Goal: Information Seeking & Learning: Find specific fact

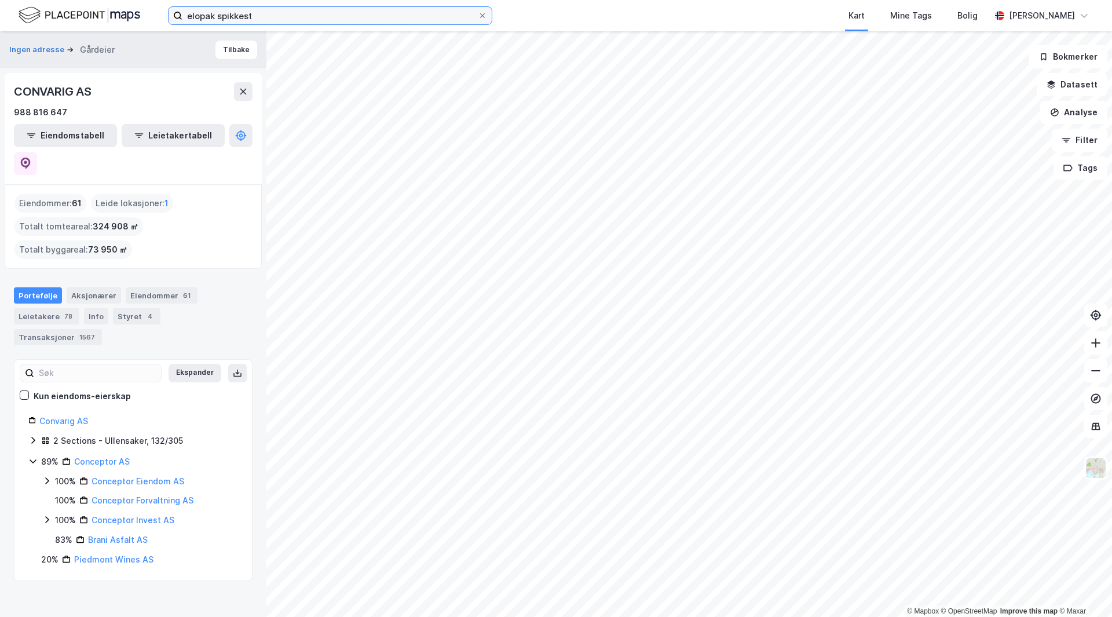
click at [240, 12] on input "elopak spikkest" at bounding box center [329, 15] width 295 height 17
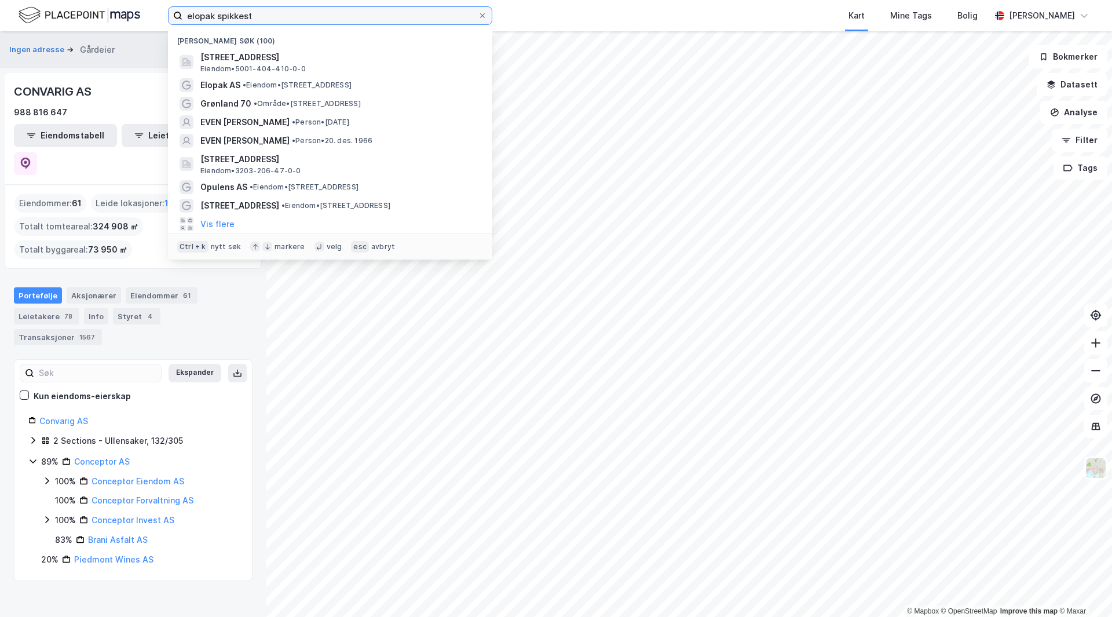
click at [240, 12] on input "elopak spikkest" at bounding box center [329, 15] width 295 height 17
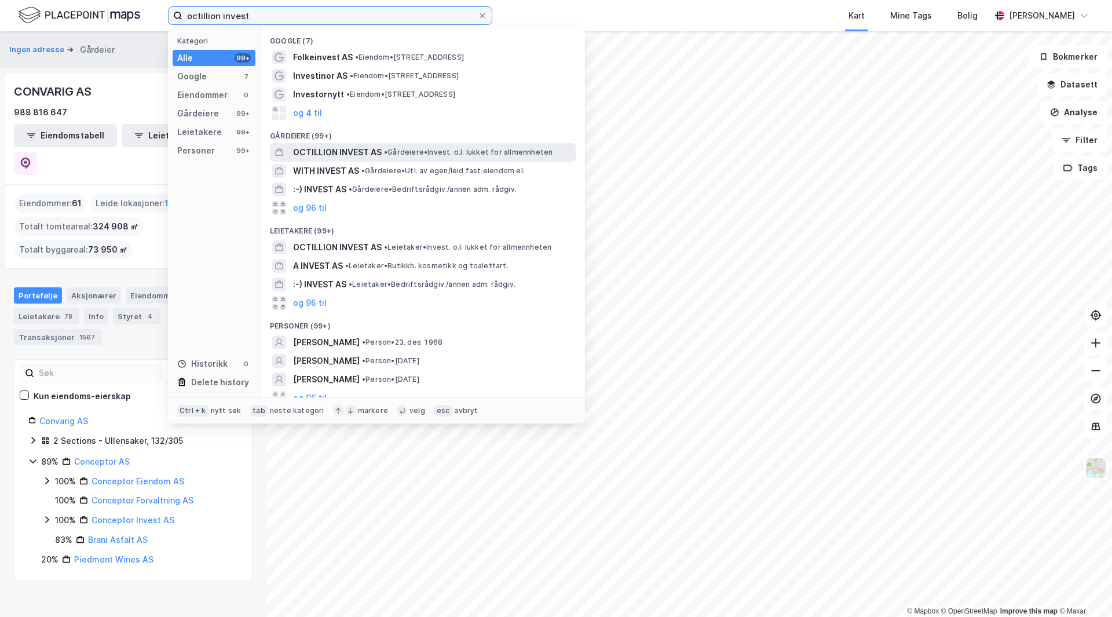
type input "octillion invest"
